Goal: Download file/media

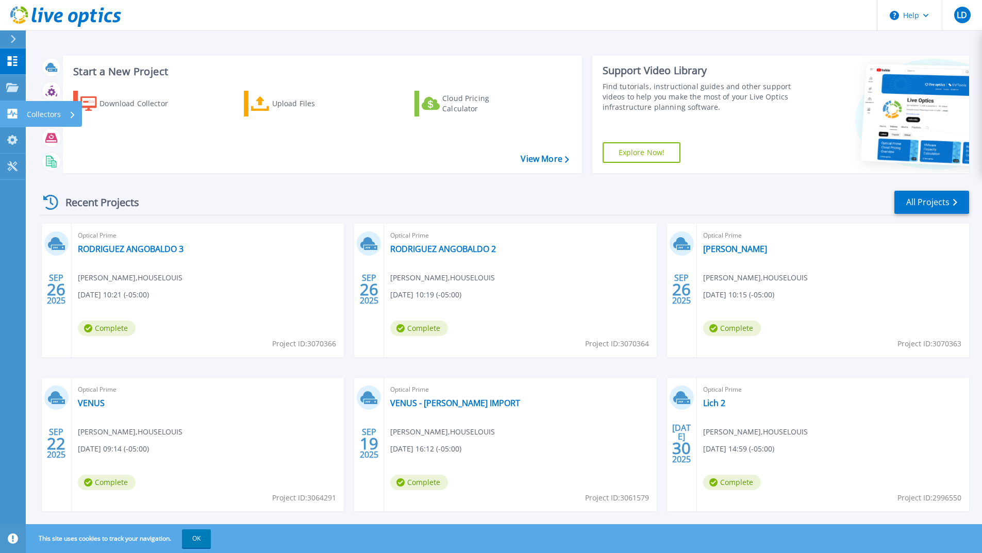
click at [2, 107] on link "Collectors Collectors" at bounding box center [13, 114] width 26 height 26
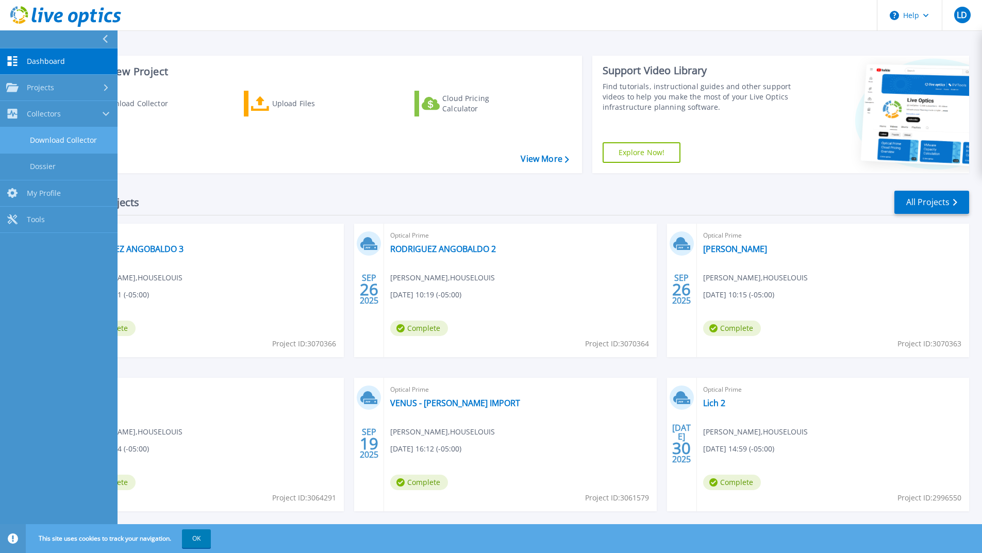
click at [71, 136] on link "Download Collector" at bounding box center [59, 140] width 118 height 26
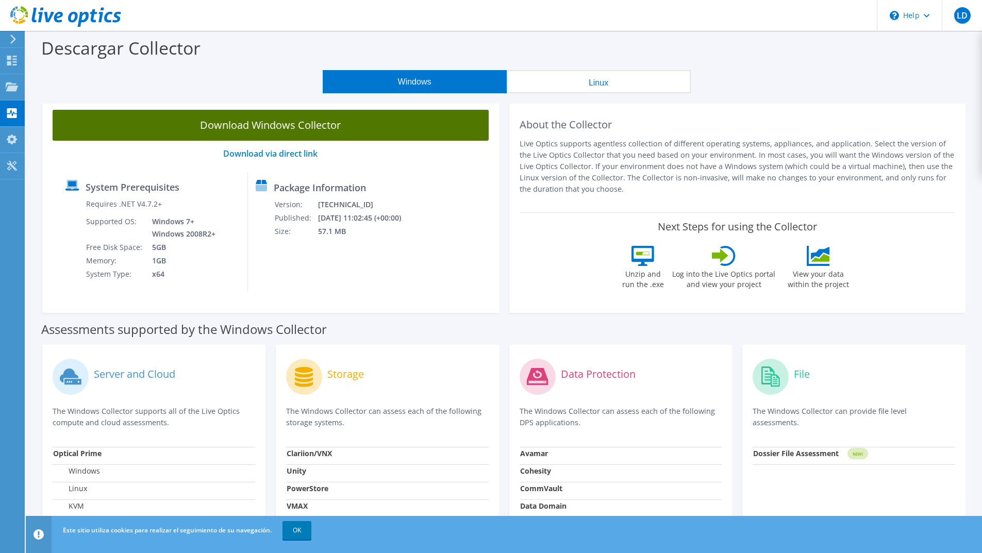
click at [271, 124] on link "Download Windows Collector" at bounding box center [271, 125] width 436 height 31
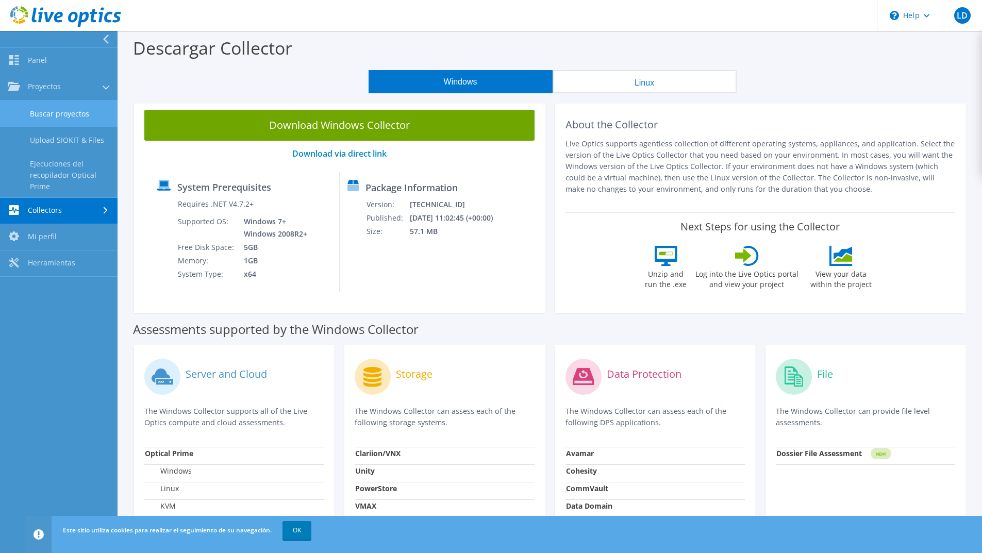
click at [56, 115] on link "Buscar proyectos" at bounding box center [59, 114] width 118 height 26
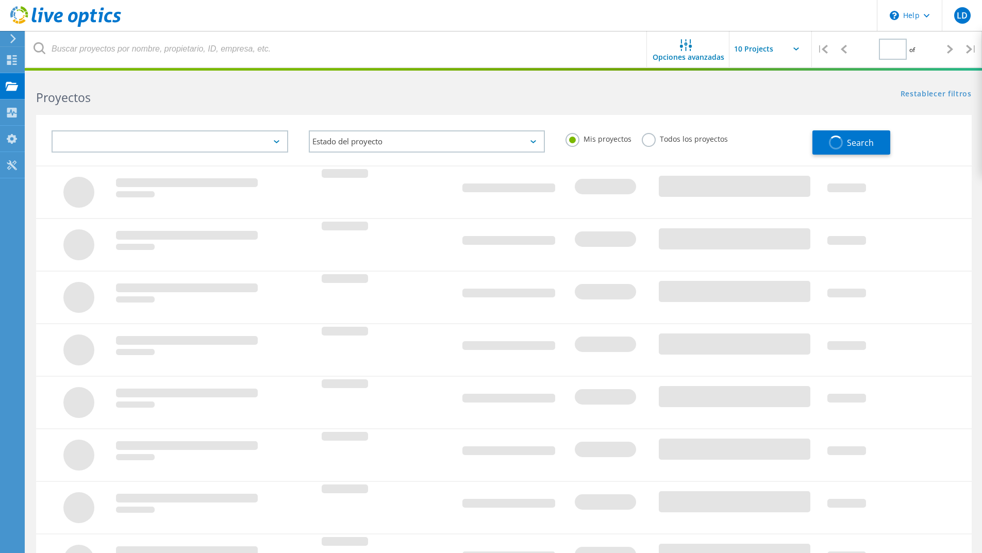
type input "1"
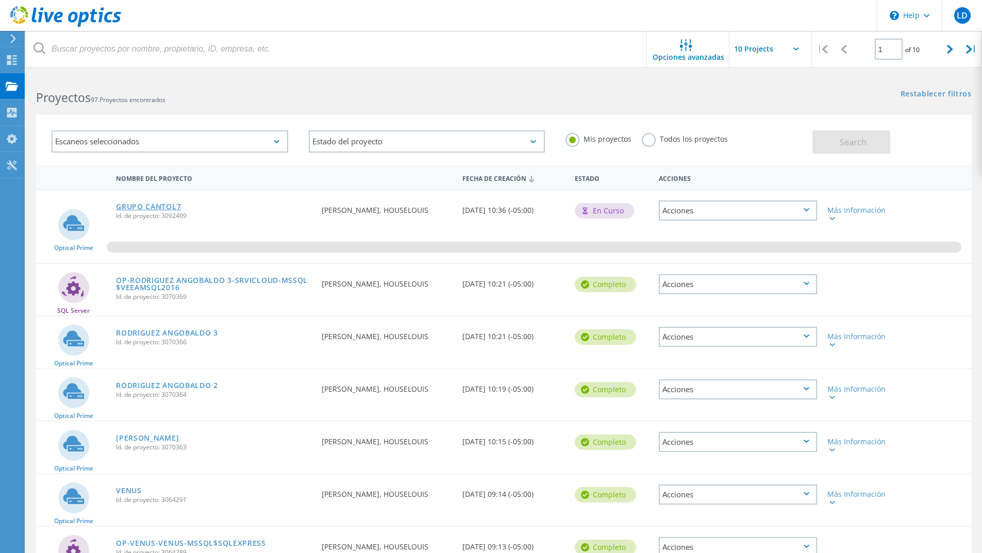
click at [155, 209] on link "GRUPO CANTOL7" at bounding box center [148, 206] width 65 height 7
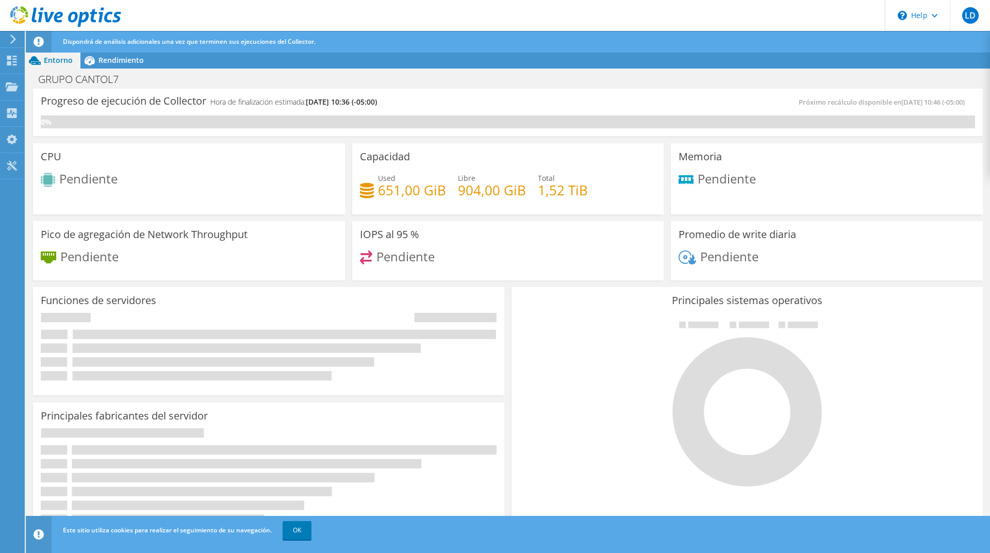
click at [122, 41] on span "Dispondrá de análisis adicionales una vez que terminen sus ejecuciones del Coll…" at bounding box center [189, 41] width 253 height 9
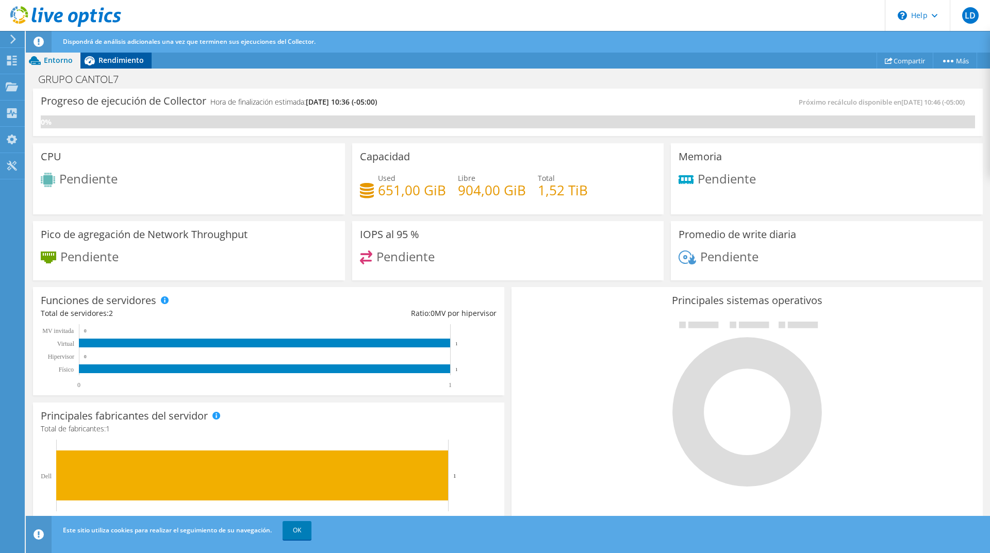
click at [122, 68] on div "Rendimiento" at bounding box center [115, 60] width 71 height 16
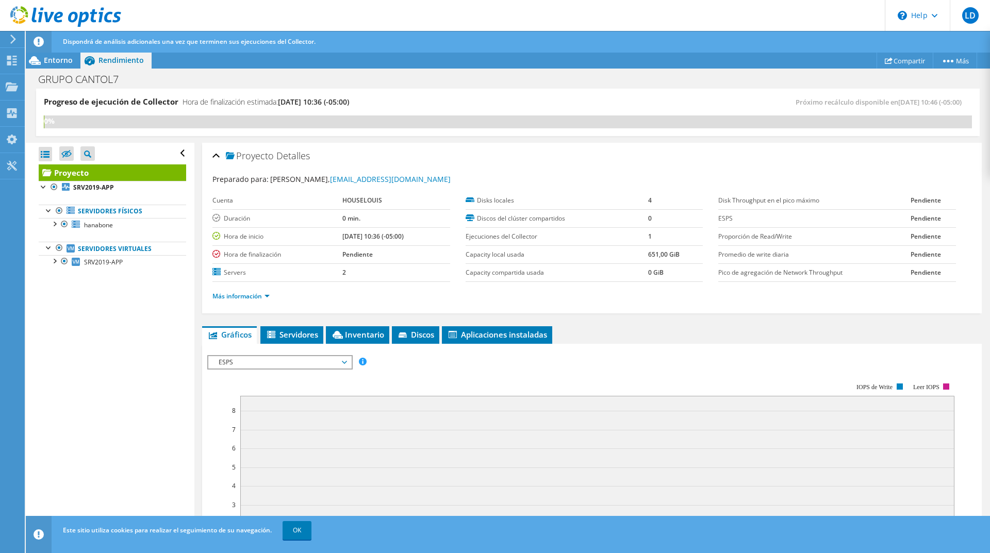
click at [13, 30] on div at bounding box center [60, 17] width 121 height 35
click at [8, 58] on use at bounding box center [12, 61] width 10 height 10
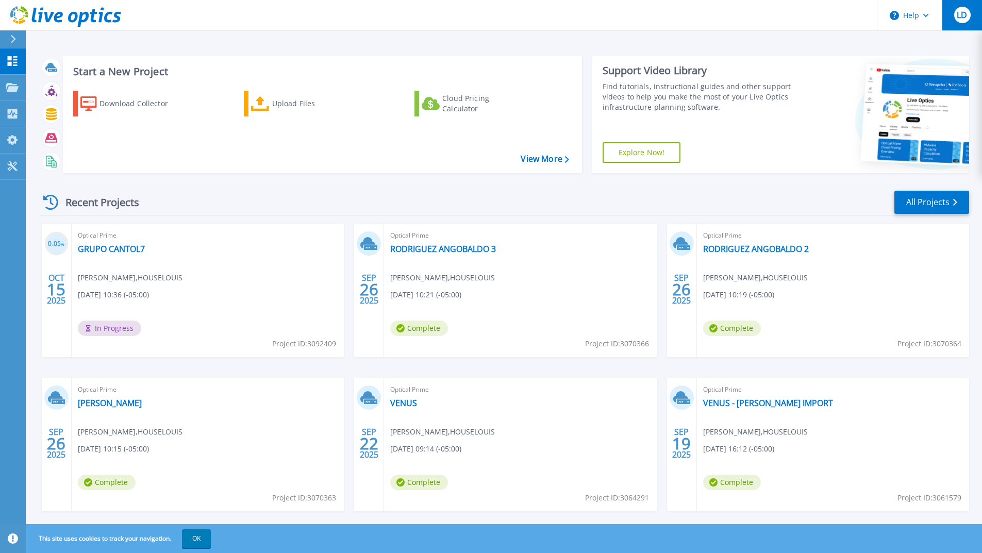
click at [972, 16] on button "LD" at bounding box center [962, 15] width 40 height 30
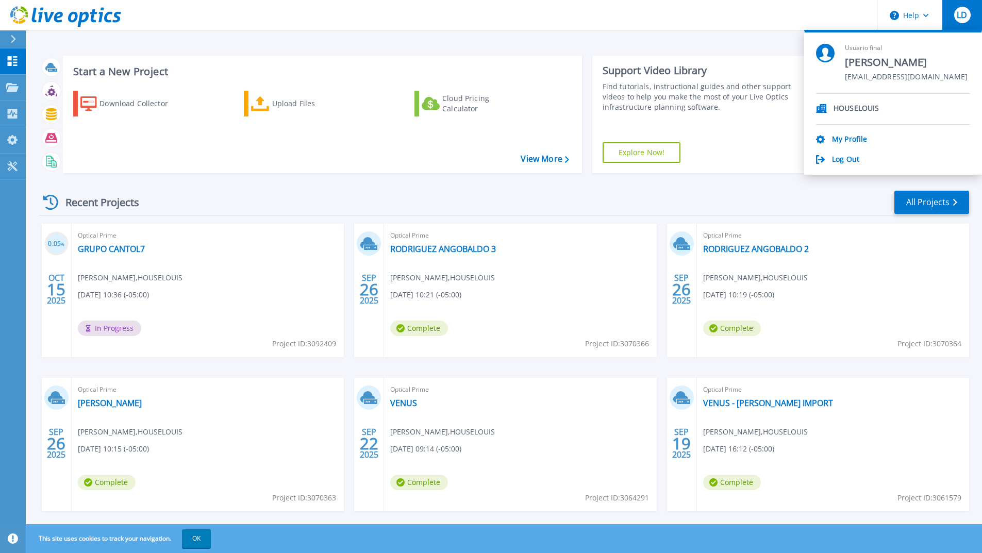
click at [857, 150] on div "HOUSELOUIS My Profile Log Out" at bounding box center [893, 129] width 154 height 71
click at [850, 164] on link "Log Out" at bounding box center [845, 160] width 27 height 10
